Goal: Task Accomplishment & Management: Use online tool/utility

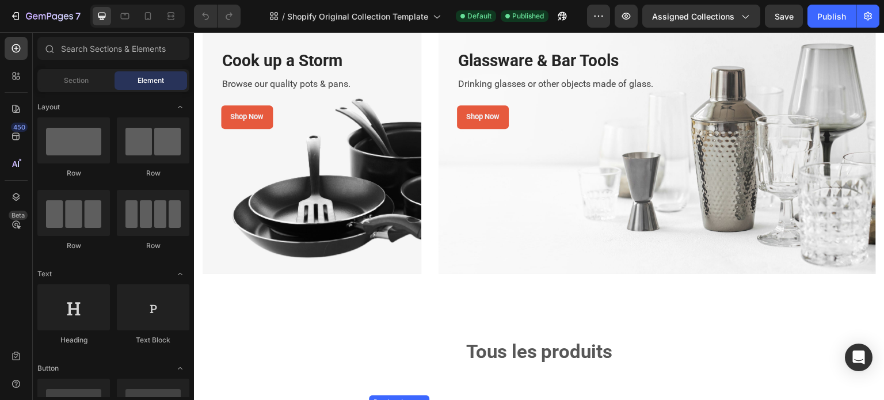
scroll to position [576, 0]
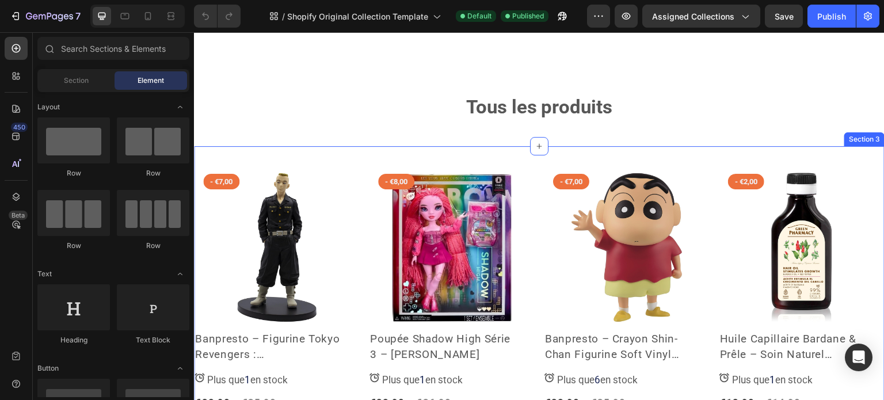
click at [858, 144] on div "Section 3" at bounding box center [864, 139] width 40 height 14
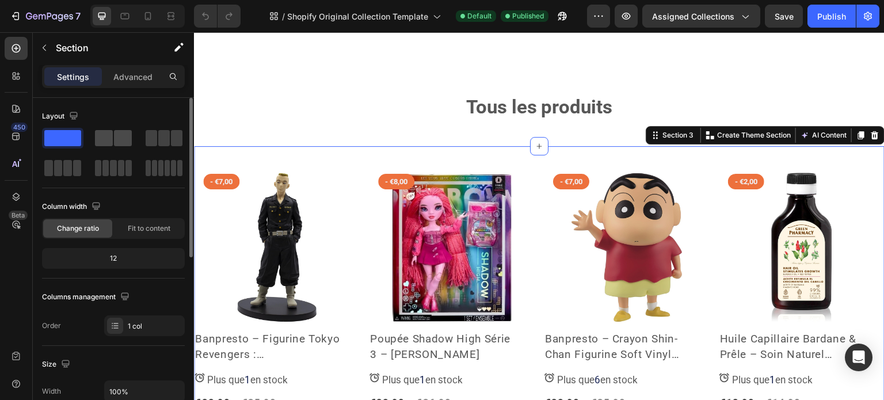
click at [120, 138] on span at bounding box center [123, 138] width 18 height 16
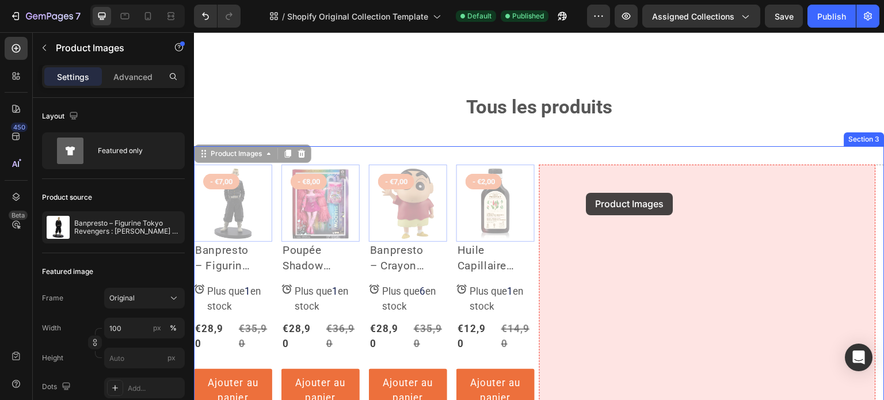
drag, startPoint x: 223, startPoint y: 160, endPoint x: 587, endPoint y: 193, distance: 364.7
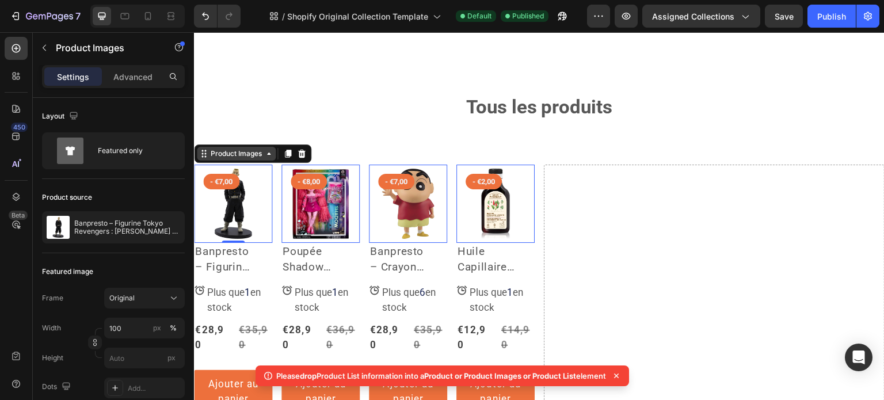
click at [221, 157] on div "Product Images" at bounding box center [236, 154] width 56 height 10
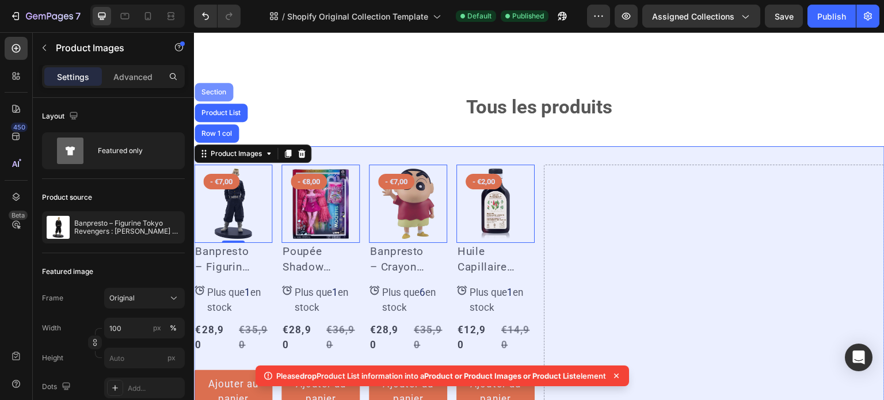
click at [217, 92] on div "Section" at bounding box center [213, 92] width 29 height 7
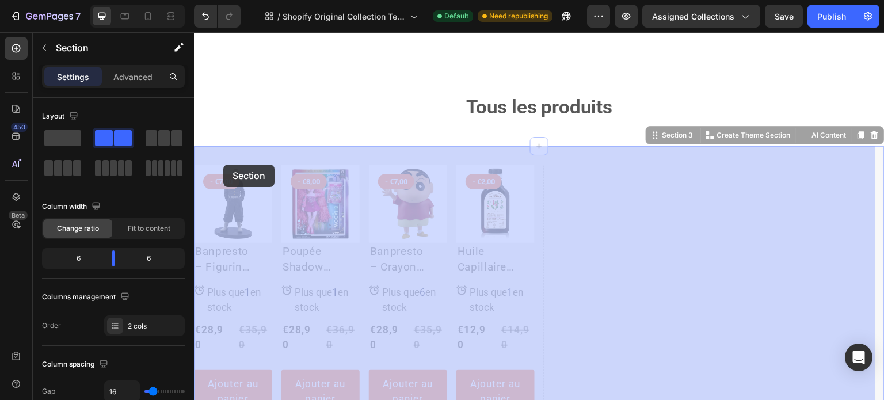
drag, startPoint x: 632, startPoint y: 139, endPoint x: 223, endPoint y: 165, distance: 409.5
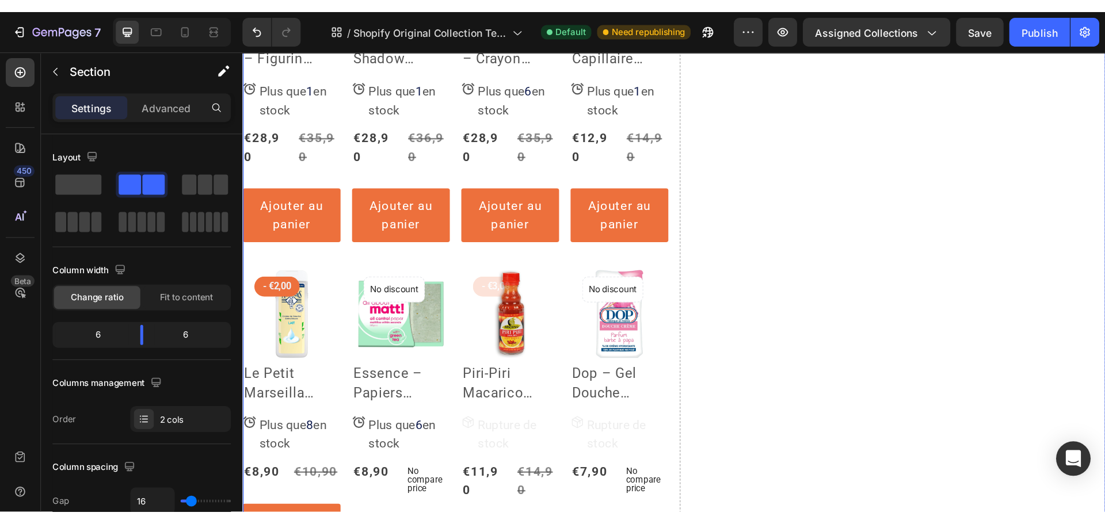
scroll to position [633, 0]
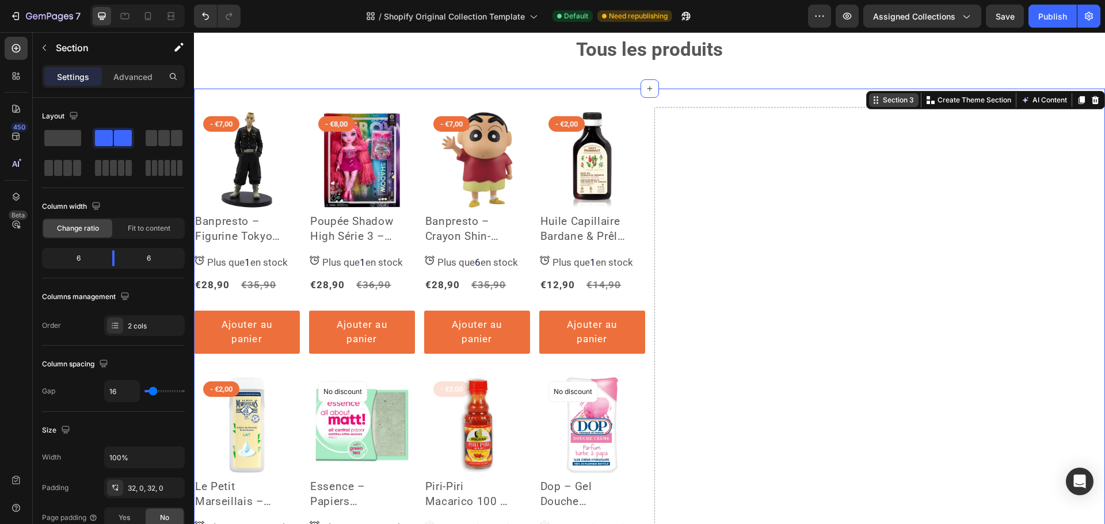
click at [869, 104] on div "Section 3" at bounding box center [894, 100] width 50 height 14
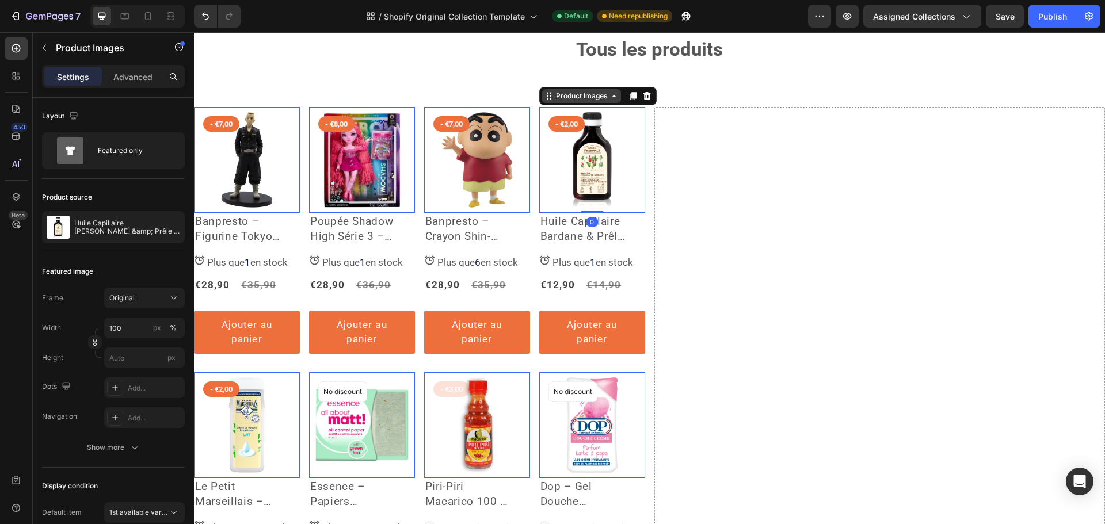
click at [579, 99] on div "Product Images" at bounding box center [582, 96] width 56 height 10
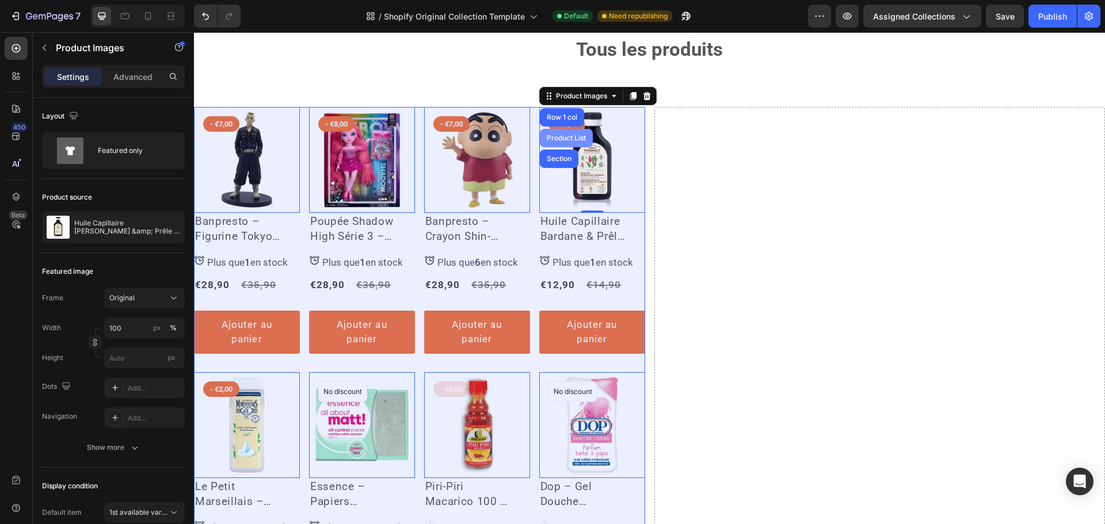
click at [575, 132] on div "Product List" at bounding box center [566, 138] width 53 height 18
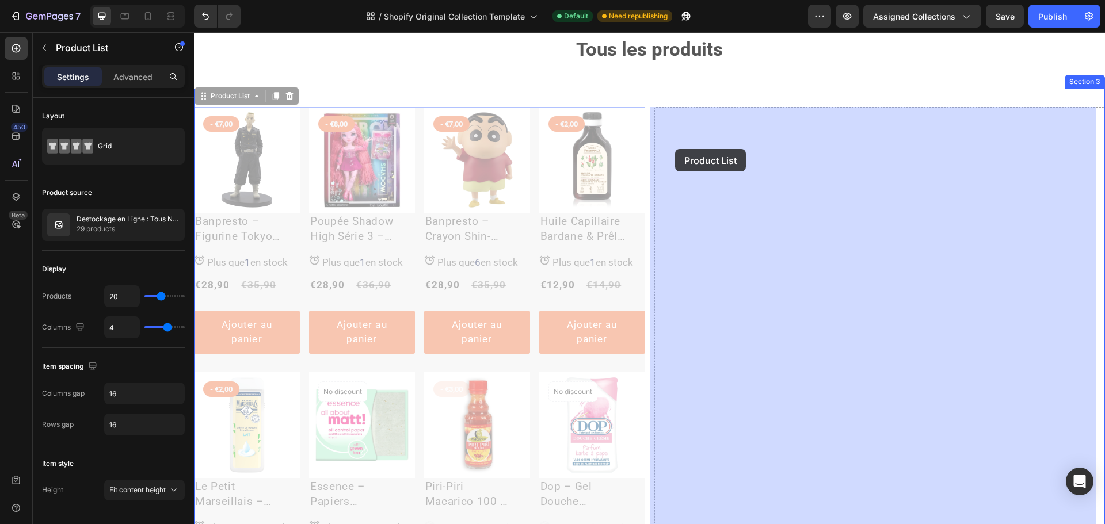
drag, startPoint x: 199, startPoint y: 98, endPoint x: 675, endPoint y: 149, distance: 478.7
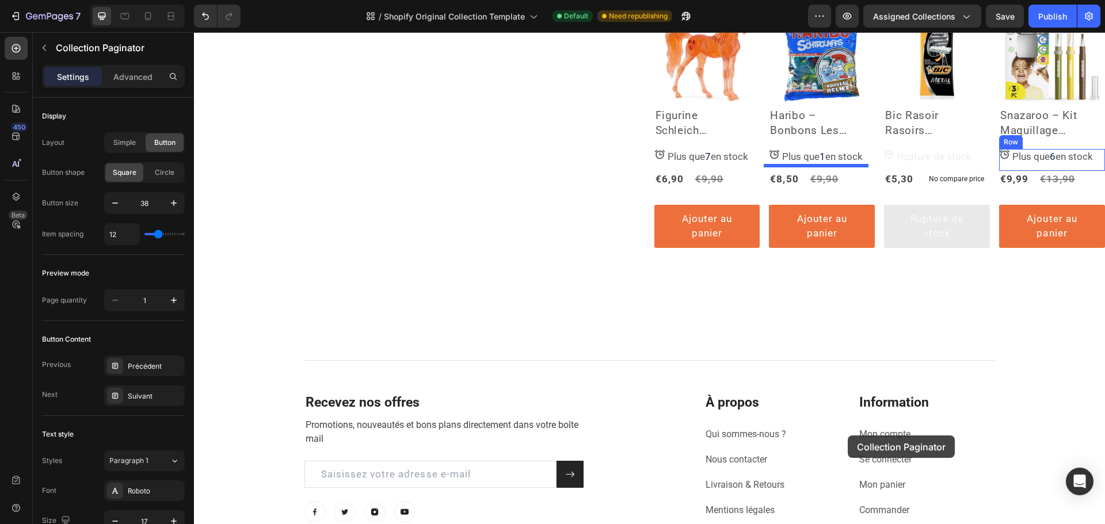
scroll to position [1819, 0]
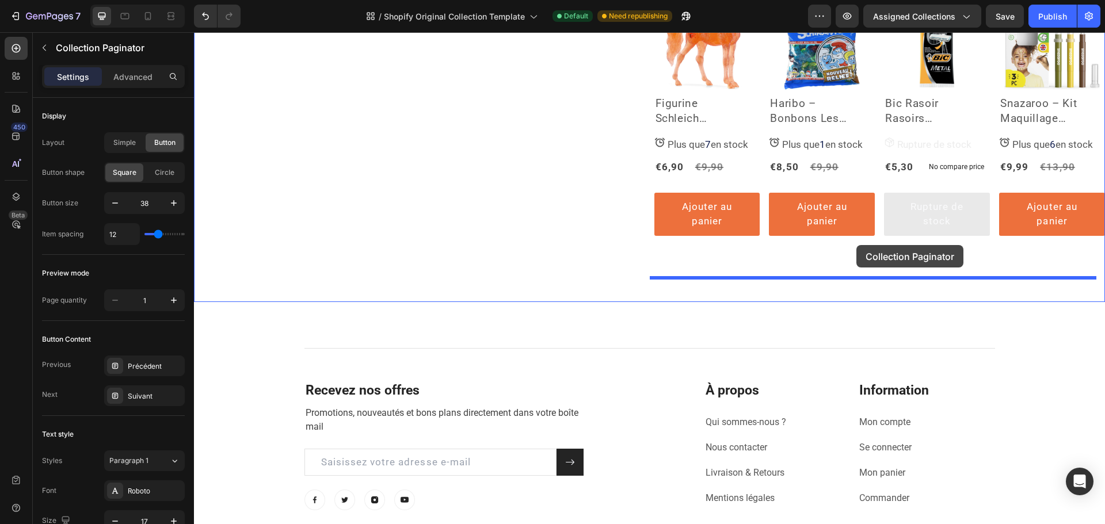
drag, startPoint x: 230, startPoint y: 99, endPoint x: 857, endPoint y: 245, distance: 643.1
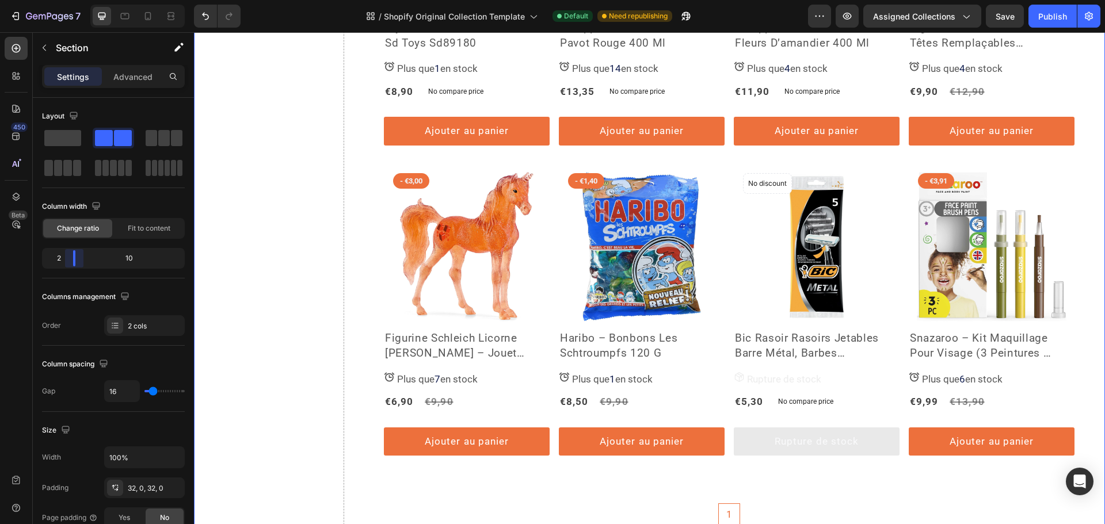
drag, startPoint x: 109, startPoint y: 265, endPoint x: 284, endPoint y: 204, distance: 185.3
click at [67, 215] on body "7 / Shopify Original Collection Template Default Need republishing Preview Assi…" at bounding box center [552, 107] width 1105 height 215
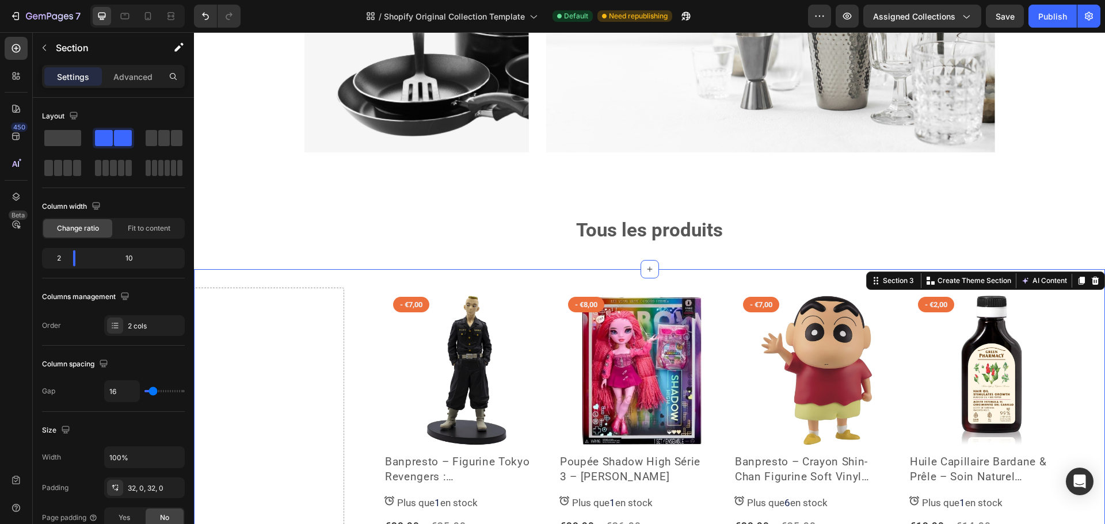
scroll to position [495, 0]
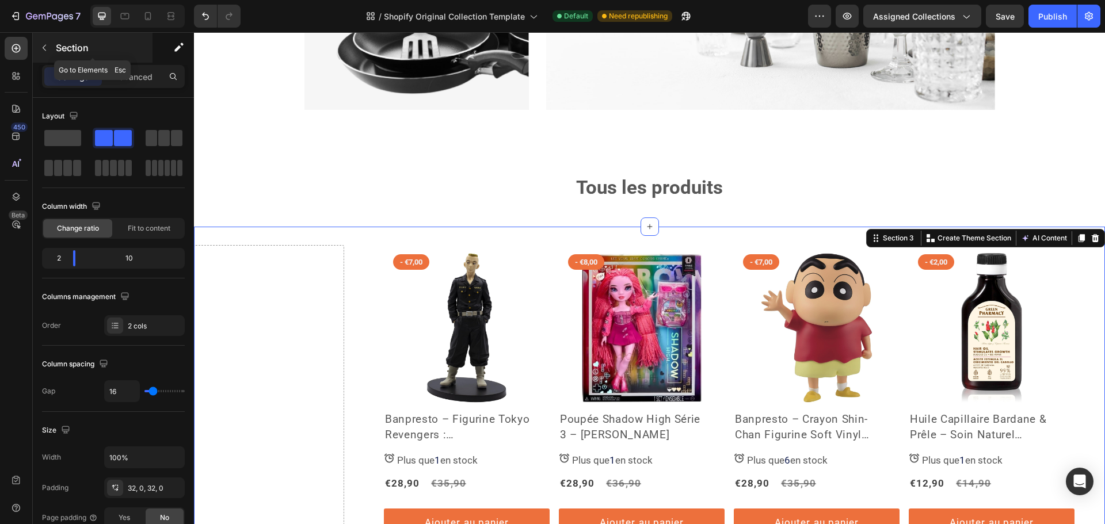
click at [44, 45] on icon "button" at bounding box center [44, 47] width 9 height 9
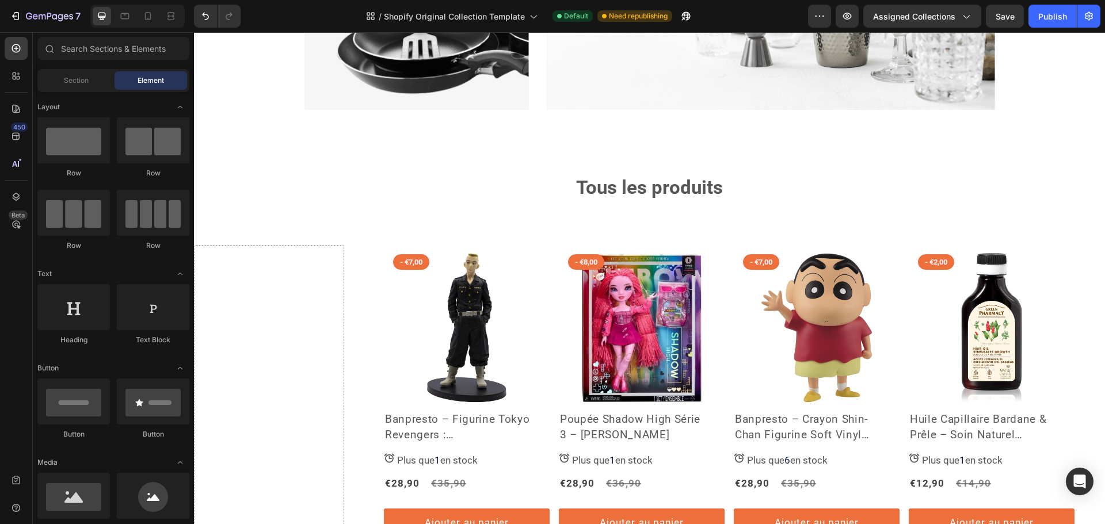
click at [44, 45] on div at bounding box center [48, 48] width 23 height 23
click at [77, 52] on input "text" at bounding box center [113, 48] width 152 height 23
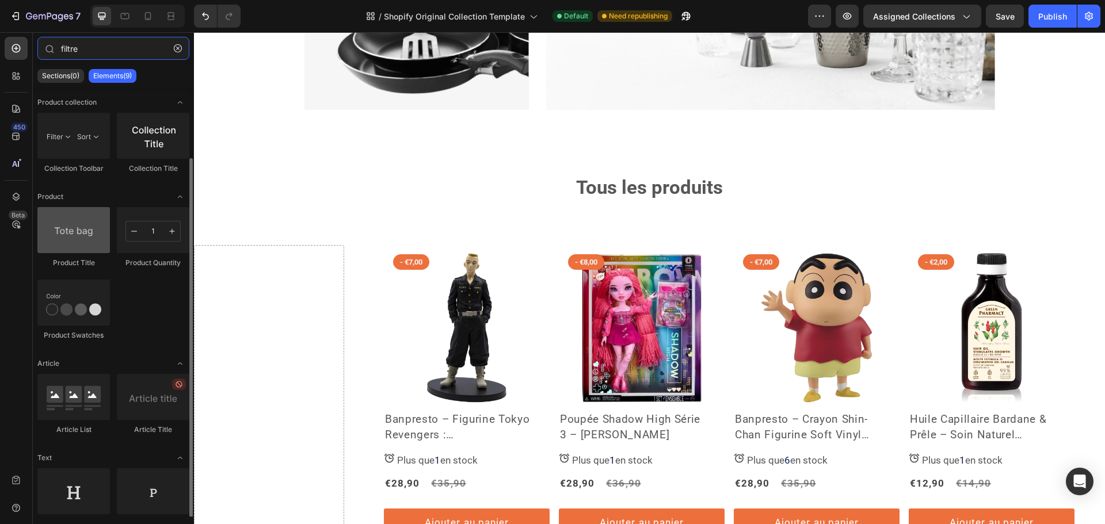
scroll to position [37, 0]
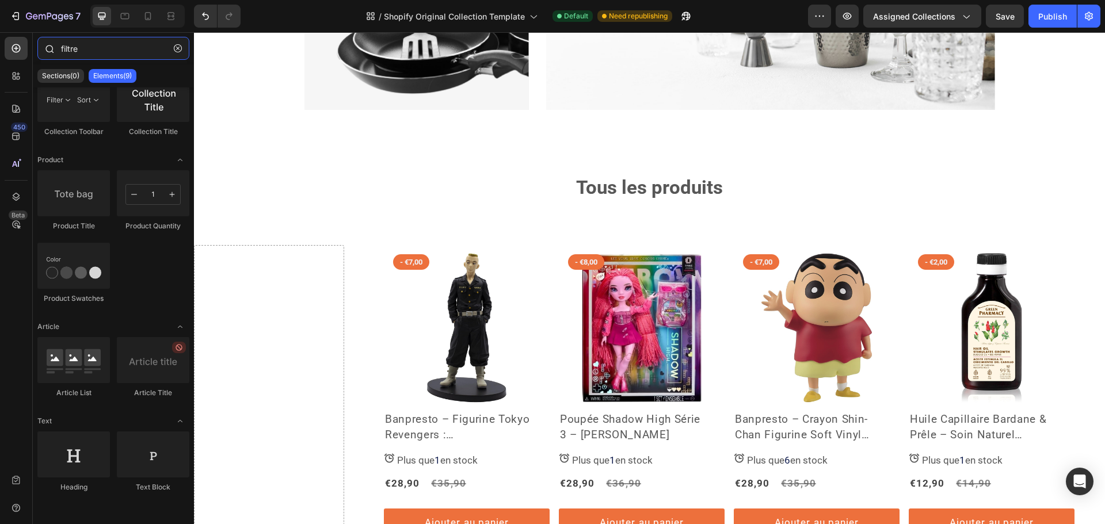
click at [98, 55] on input "filtre" at bounding box center [113, 48] width 152 height 23
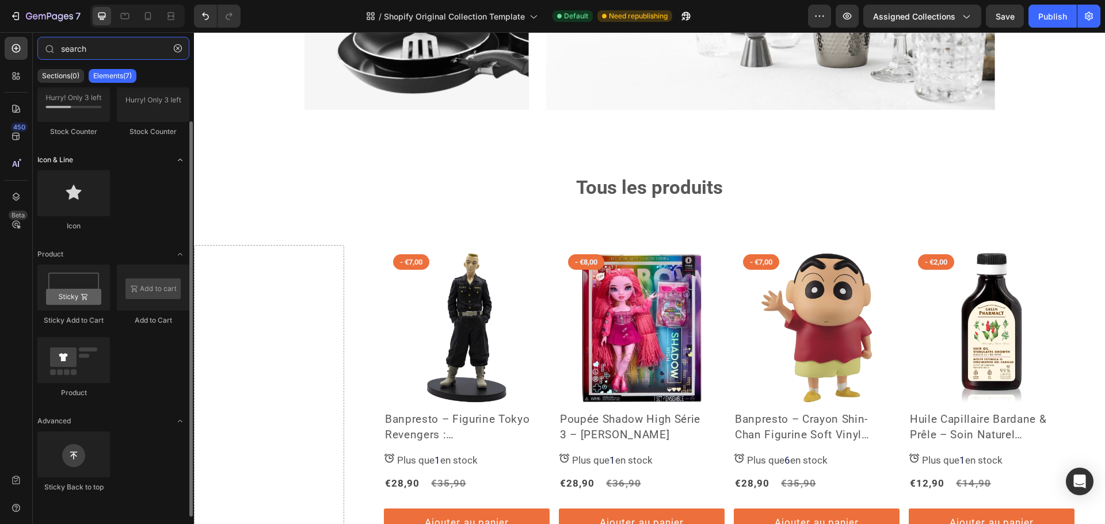
scroll to position [0, 0]
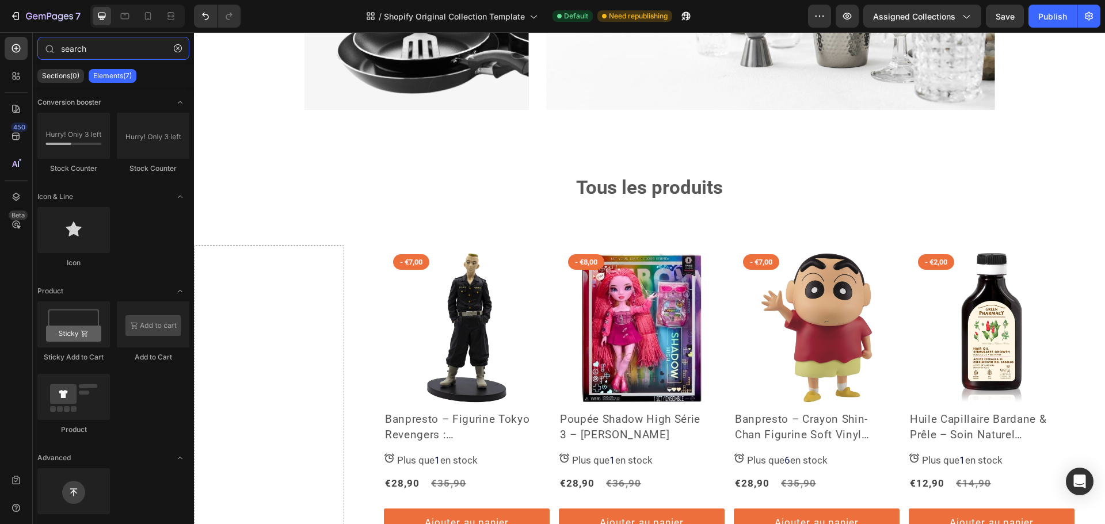
type input "search"
